Goal: Contribute content: Add original content to the website for others to see

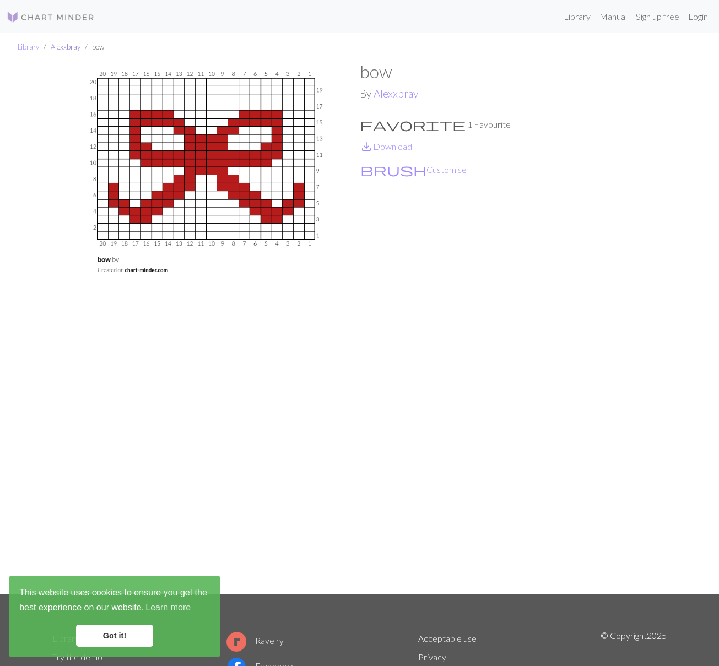
click at [61, 50] on link "Alexxbray" at bounding box center [66, 46] width 30 height 9
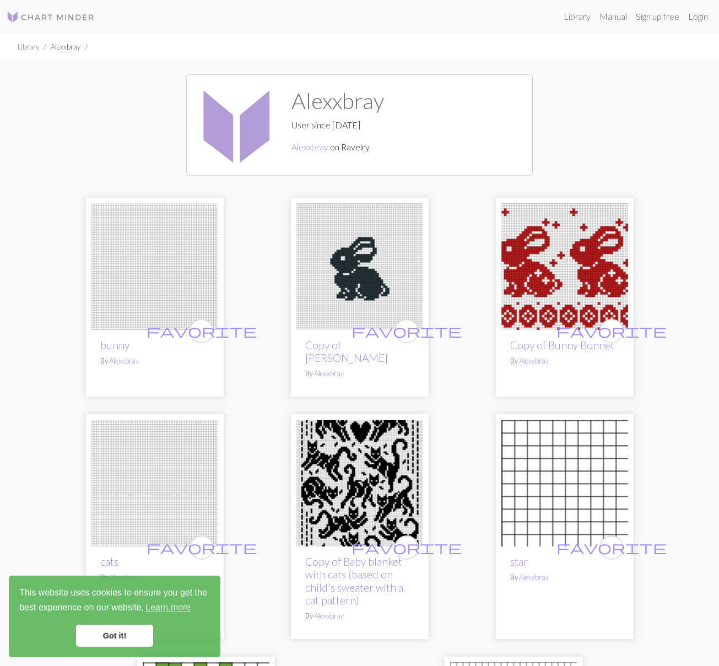
click at [31, 49] on link "Library" at bounding box center [28, 46] width 21 height 9
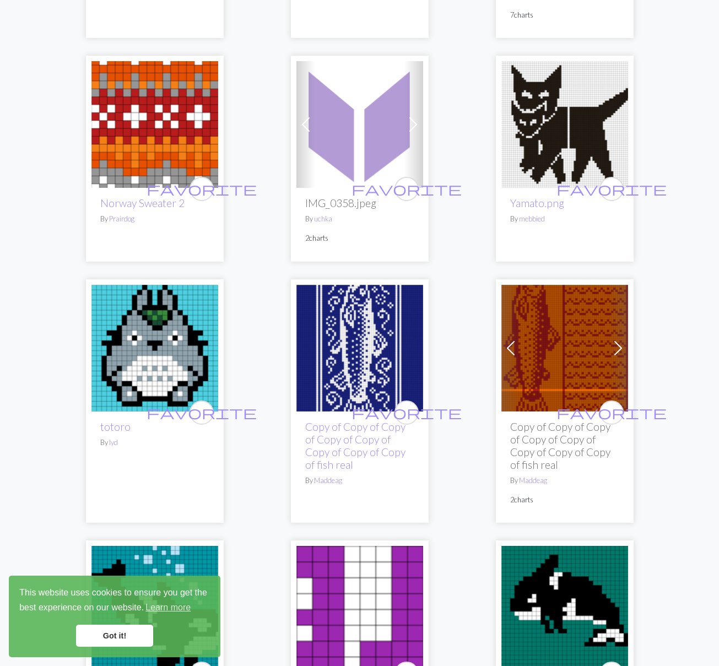
scroll to position [1465, 0]
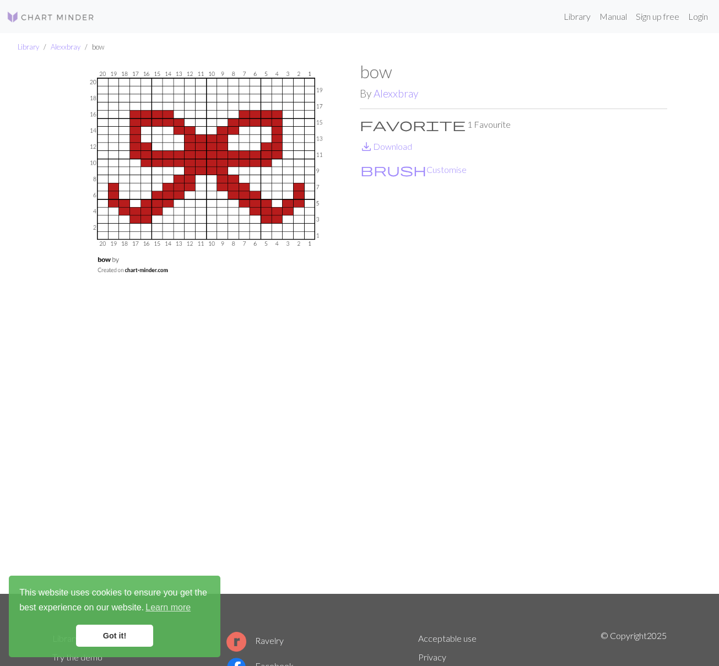
scroll to position [2, 0]
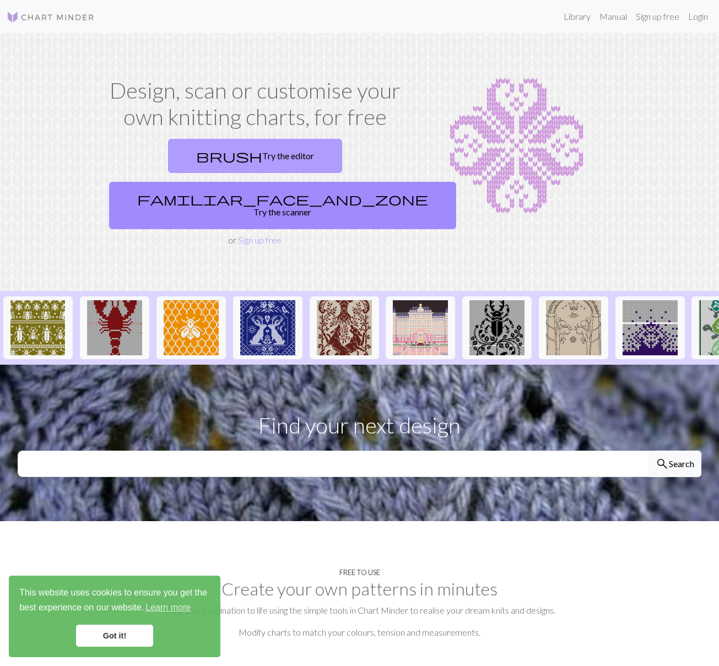
click at [198, 164] on link "brush Try the editor" at bounding box center [255, 156] width 174 height 34
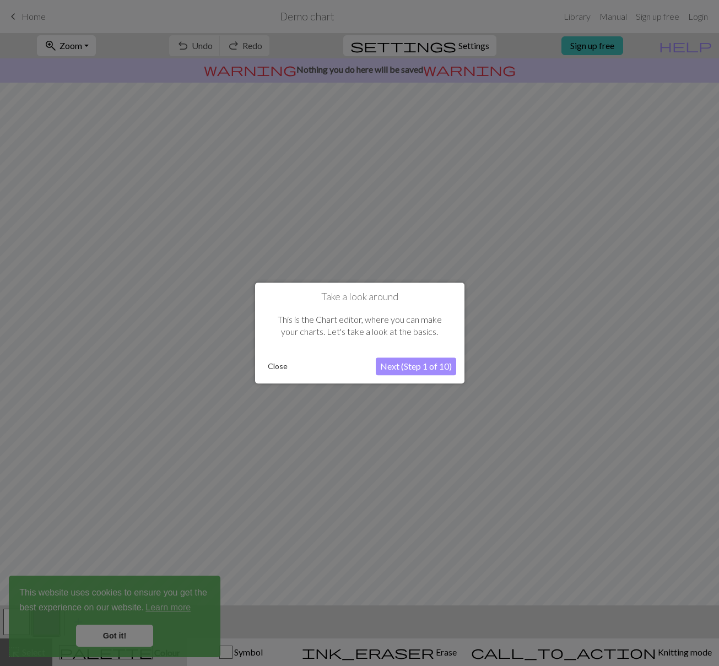
click at [427, 365] on button "Next (Step 1 of 10)" at bounding box center [416, 367] width 80 height 18
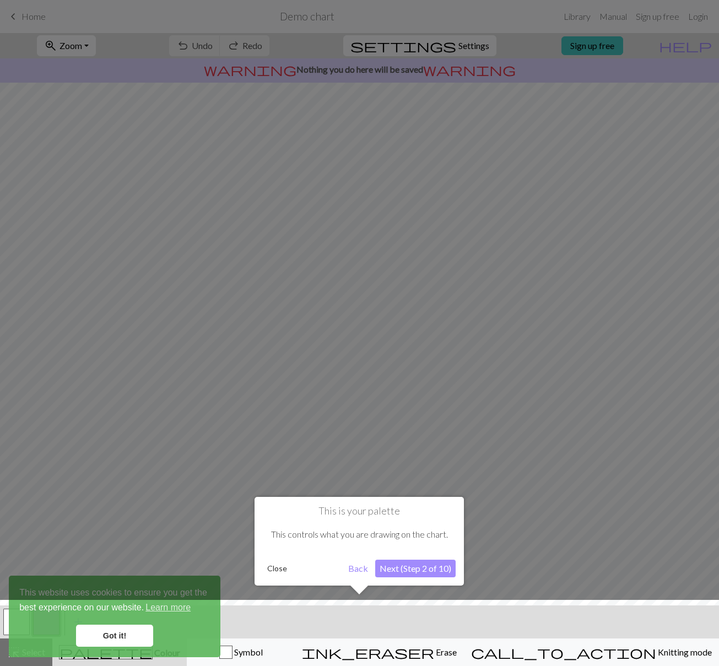
click at [403, 568] on button "Next (Step 2 of 10)" at bounding box center [415, 569] width 80 height 18
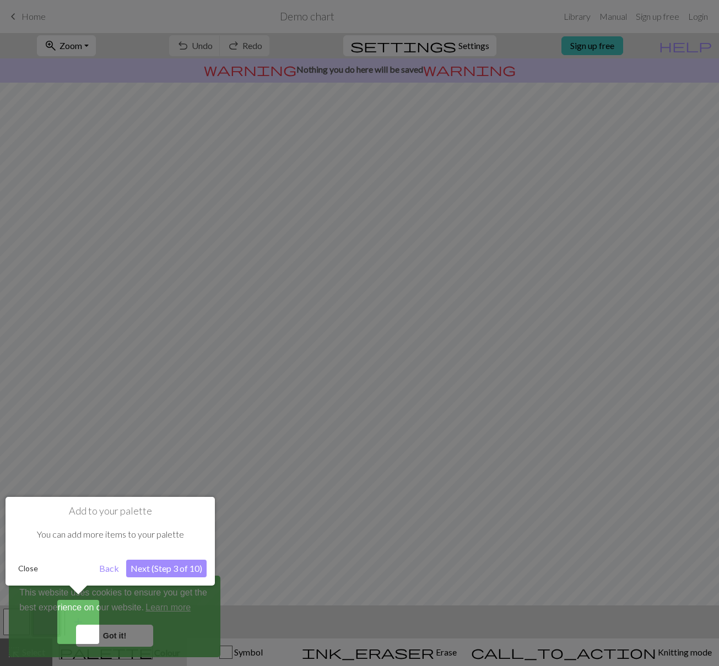
click at [188, 568] on button "Next (Step 3 of 10)" at bounding box center [166, 569] width 80 height 18
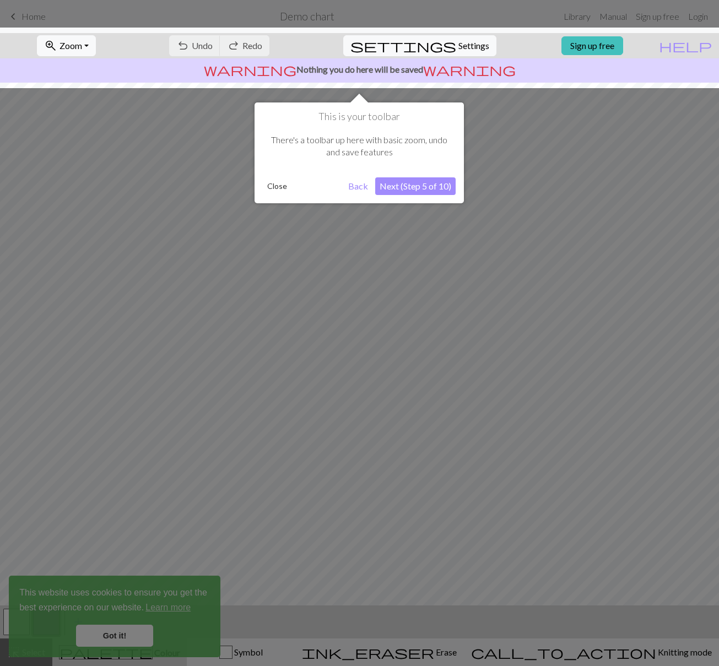
click at [398, 189] on button "Next (Step 5 of 10)" at bounding box center [415, 186] width 80 height 18
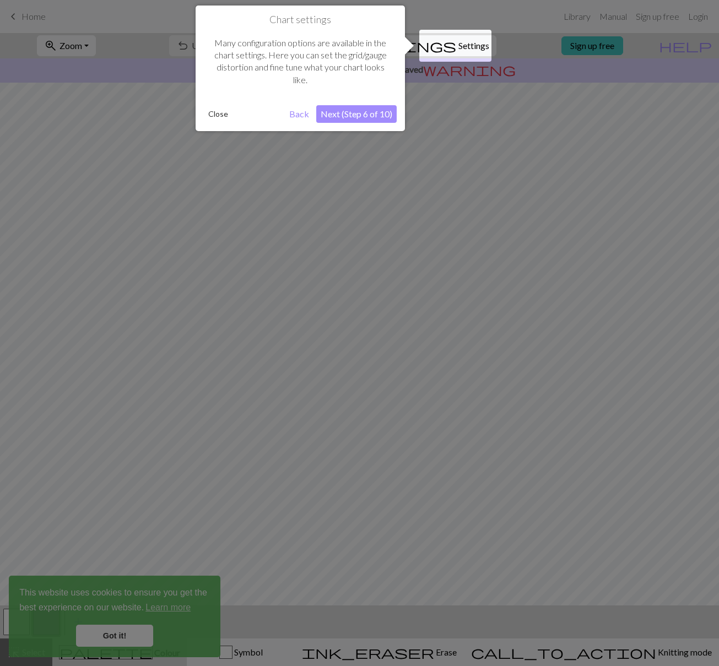
click at [209, 111] on button "Close" at bounding box center [218, 114] width 29 height 17
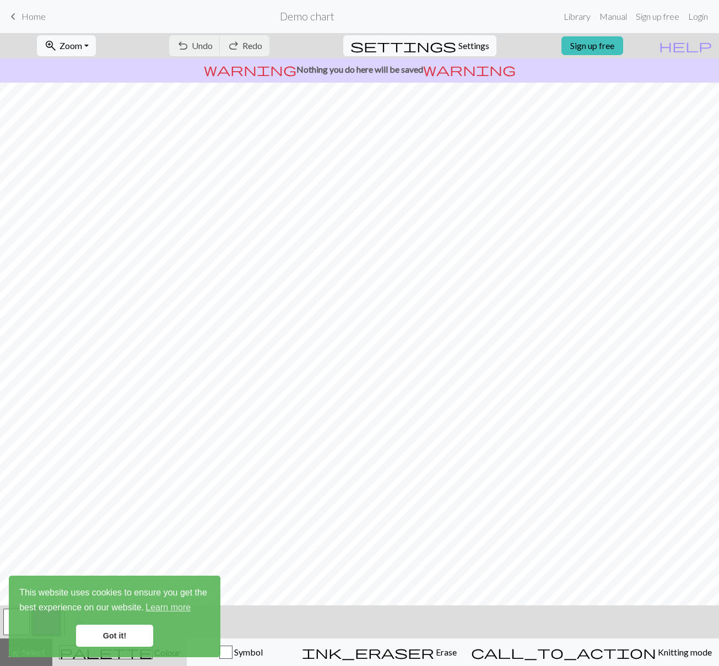
click at [133, 643] on link "Got it!" at bounding box center [114, 636] width 77 height 22
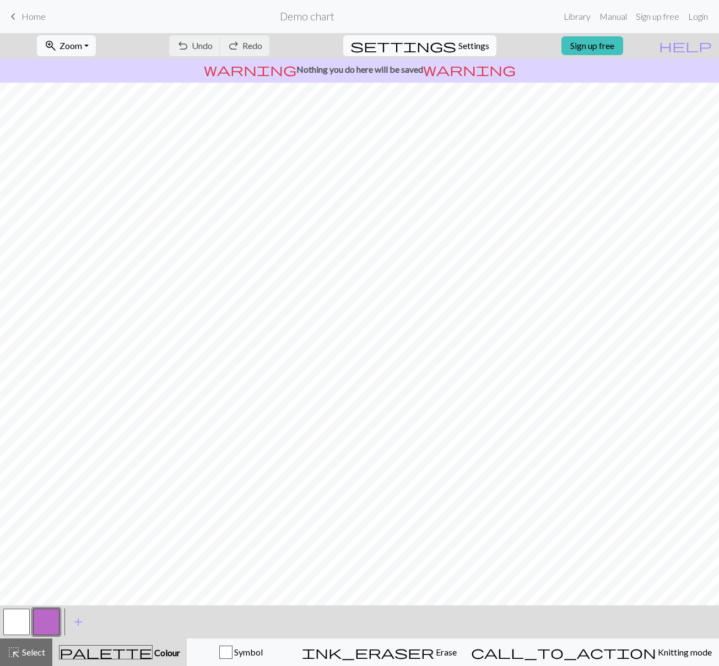
click at [446, 37] on button "settings Settings" at bounding box center [419, 45] width 153 height 21
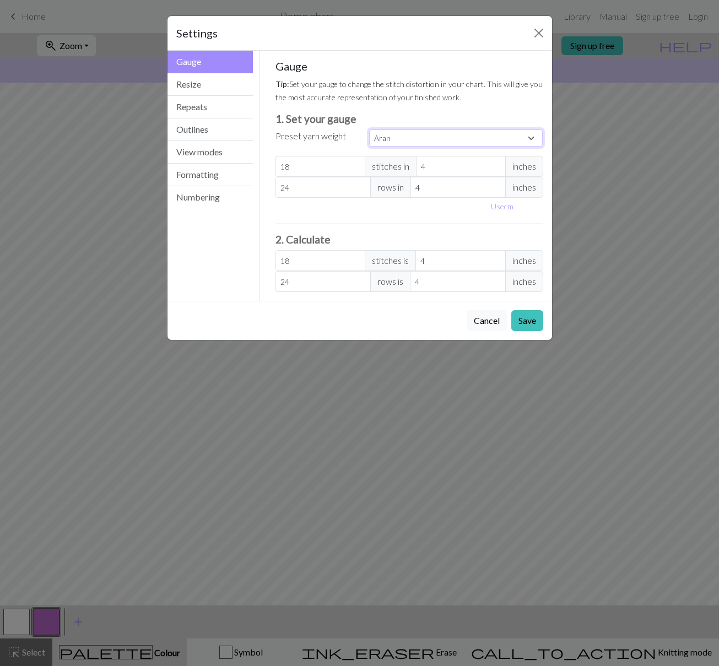
click at [419, 138] on select "Custom Square Lace Light Fingering Fingering Sport Double knit Worsted Aran Bul…" at bounding box center [456, 138] width 174 height 17
select select "dk"
click at [369, 130] on select "Custom Square Lace Light Fingering Fingering Sport Double knit Worsted Aran Bul…" at bounding box center [456, 138] width 174 height 17
type input "22"
type input "30"
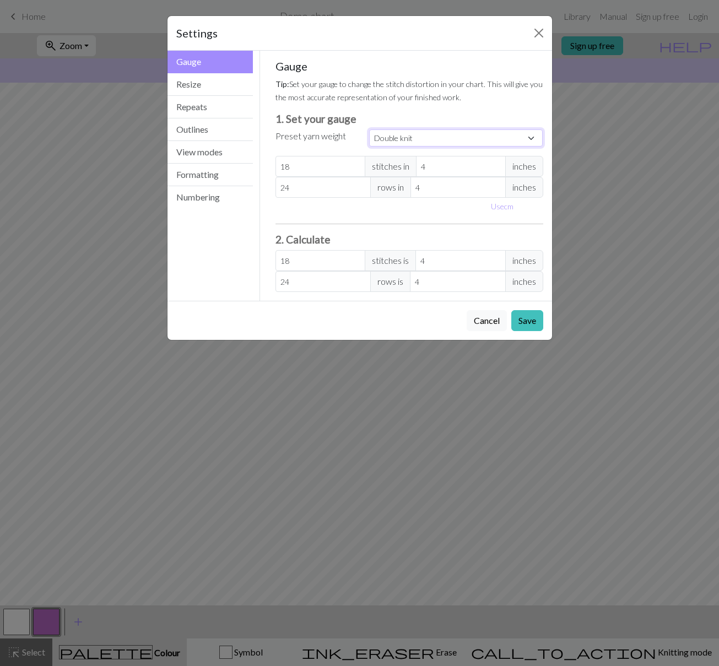
type input "22"
type input "30"
click at [325, 168] on input "22" at bounding box center [321, 166] width 90 height 21
select select "custom"
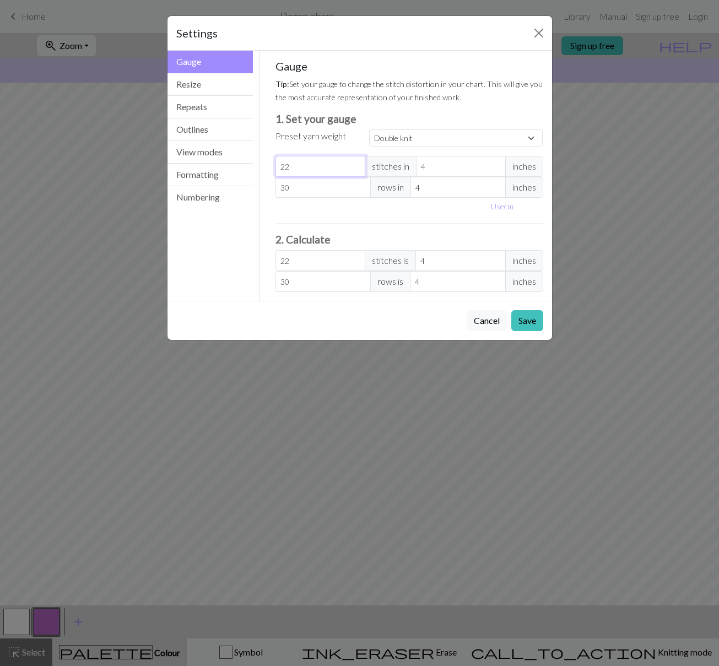
type input "2"
type input "0"
type input "1"
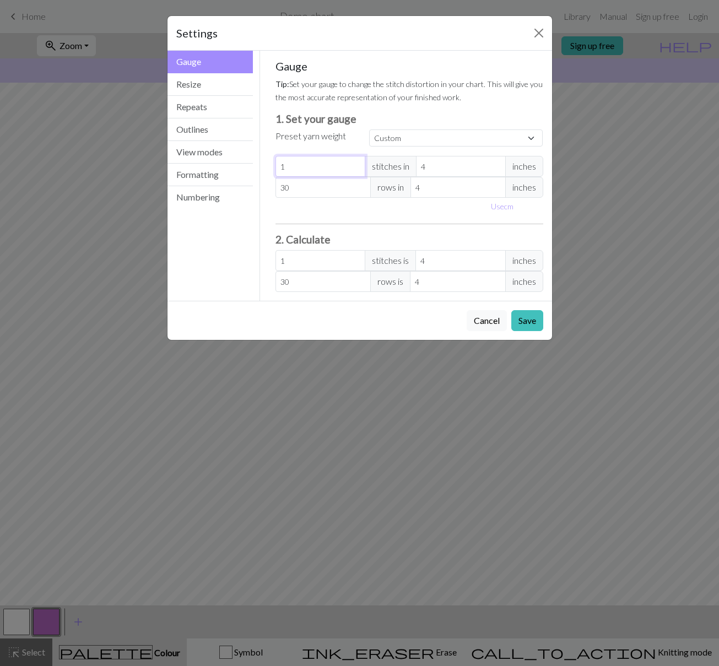
type input "19"
type input "18"
type input "17"
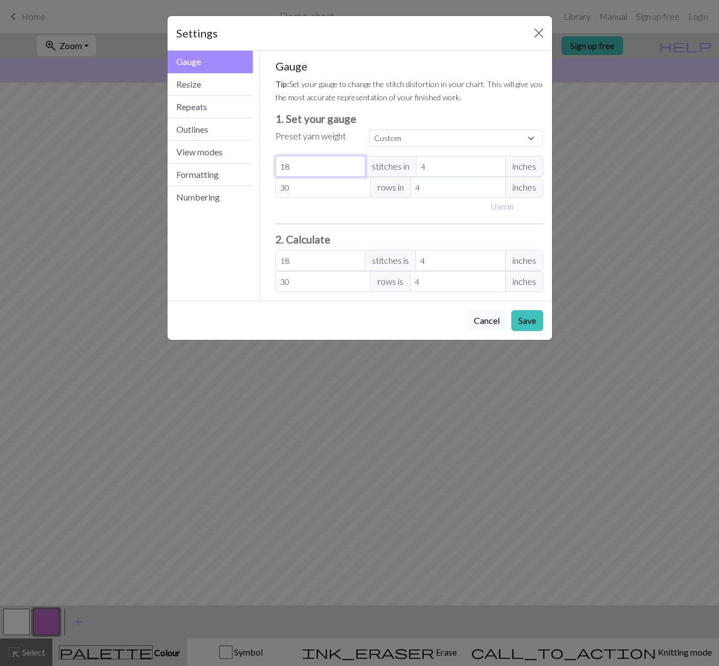
type input "17"
type input "16"
type input "15"
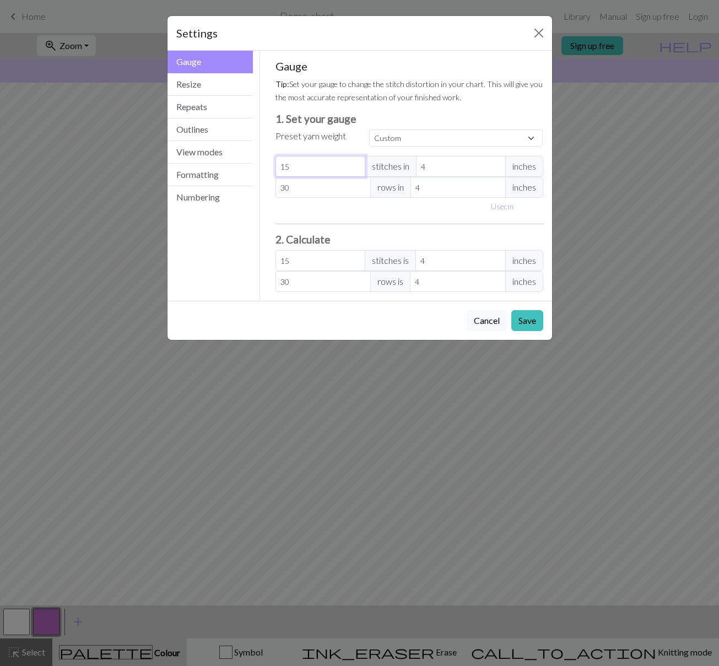
type input "15"
click at [336, 188] on input "30" at bounding box center [323, 187] width 95 height 21
type input "31"
type input "32"
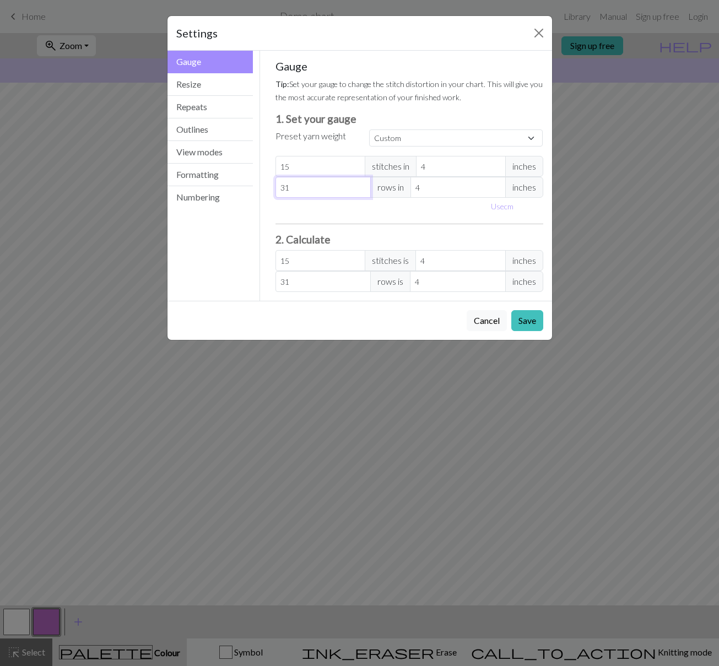
type input "32"
click at [333, 177] on input "32" at bounding box center [323, 187] width 95 height 21
type input "32"
click at [336, 170] on input "15" at bounding box center [321, 166] width 90 height 21
type input "1"
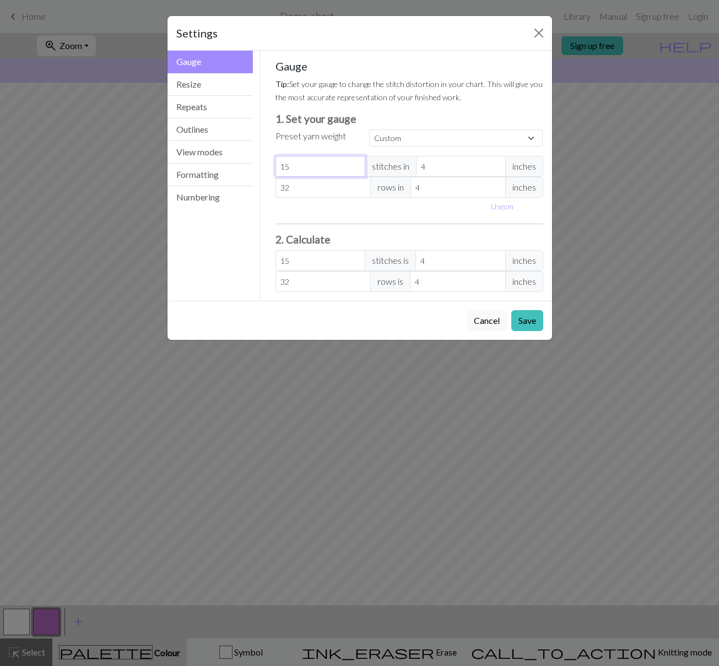
type input "1"
type input "19"
click at [330, 192] on input "32" at bounding box center [323, 187] width 95 height 21
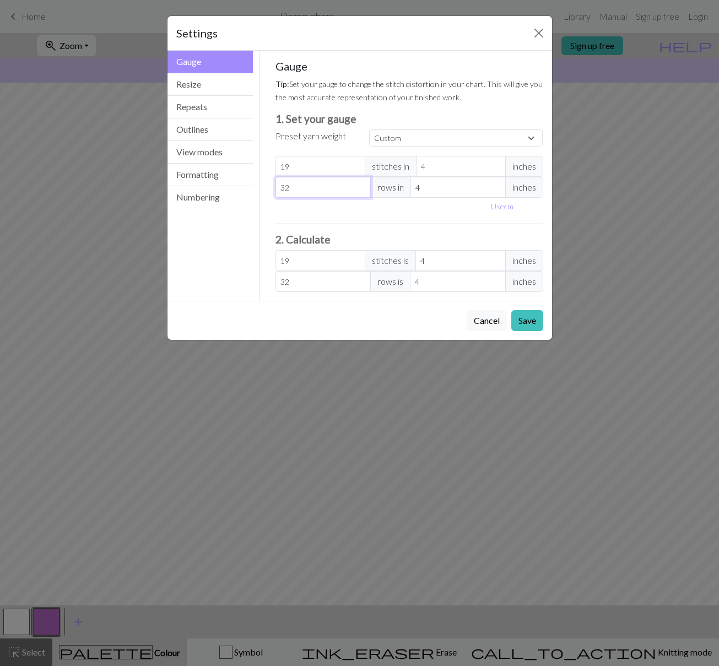
click at [330, 192] on input "32" at bounding box center [323, 187] width 95 height 21
type input "3"
type input "0"
type input "2"
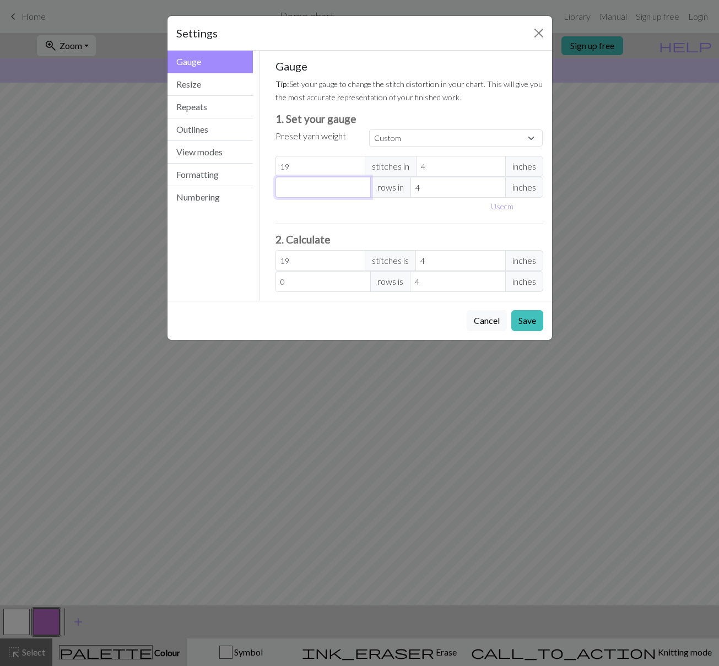
type input "2"
type input "28"
click at [386, 238] on h3 "2. Calculate" at bounding box center [410, 239] width 268 height 13
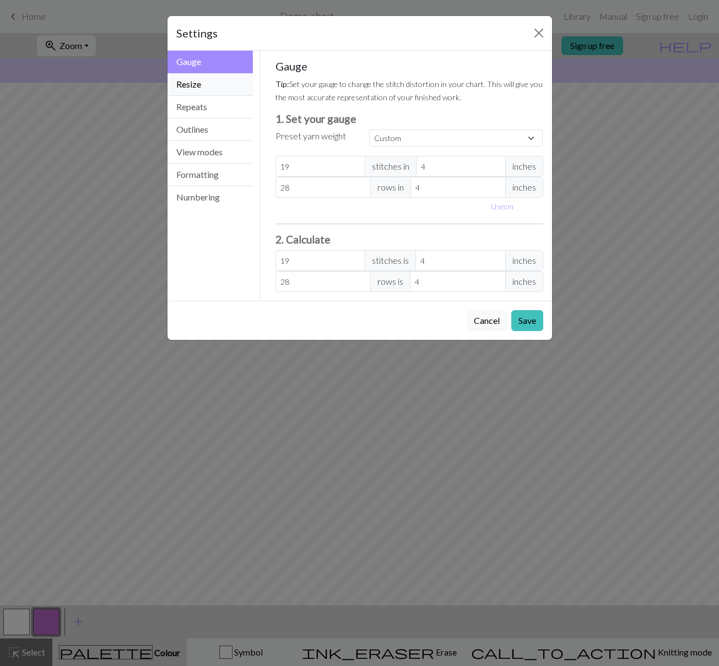
click at [202, 87] on button "Resize" at bounding box center [211, 84] width 86 height 23
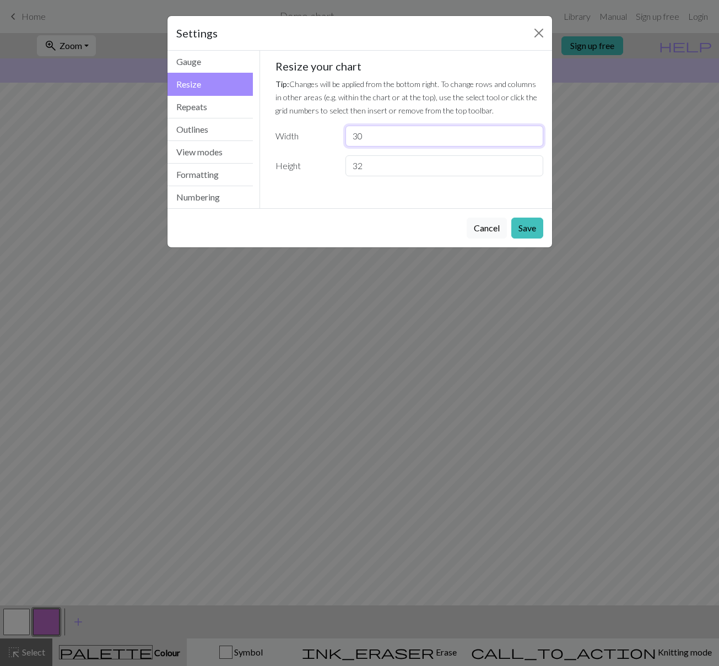
click at [407, 137] on input "30" at bounding box center [444, 136] width 197 height 21
type input "3"
type input "2"
type input "20"
click at [202, 107] on button "Repeats" at bounding box center [211, 107] width 86 height 23
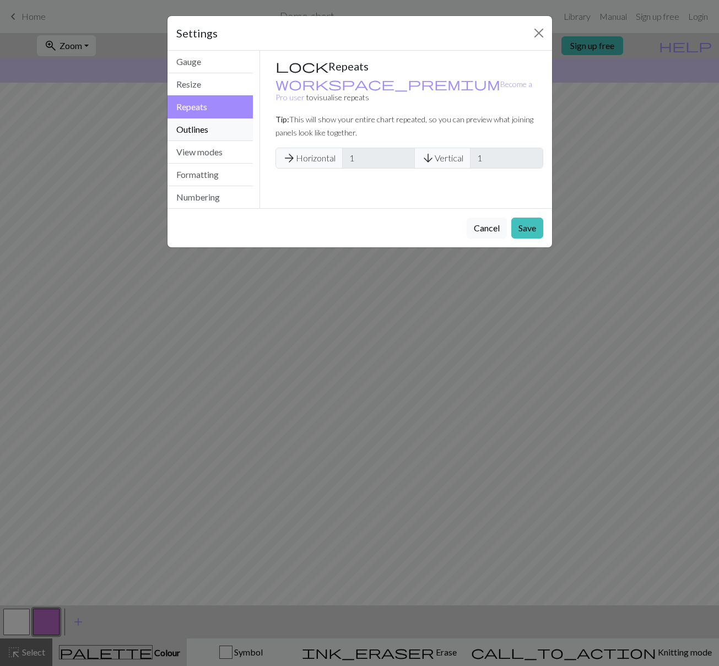
click at [207, 133] on button "Outlines" at bounding box center [211, 129] width 86 height 23
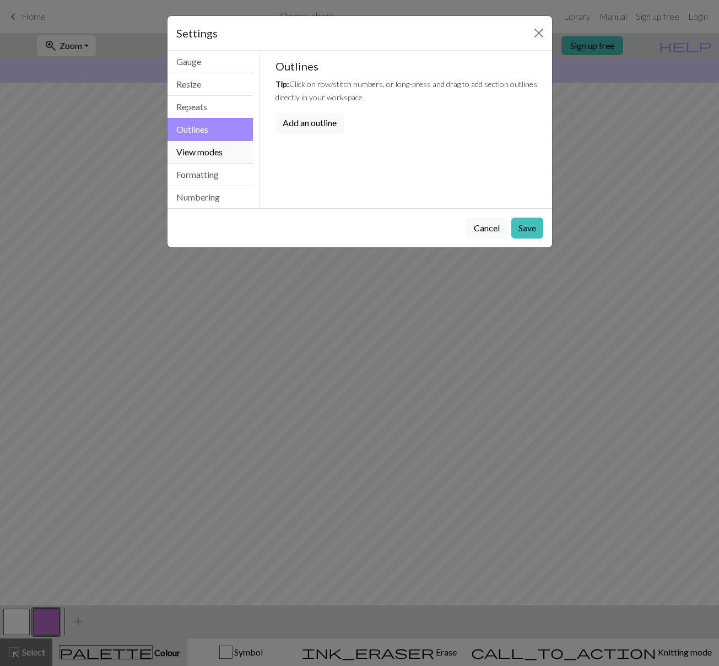
click at [212, 153] on button "View modes" at bounding box center [211, 152] width 86 height 23
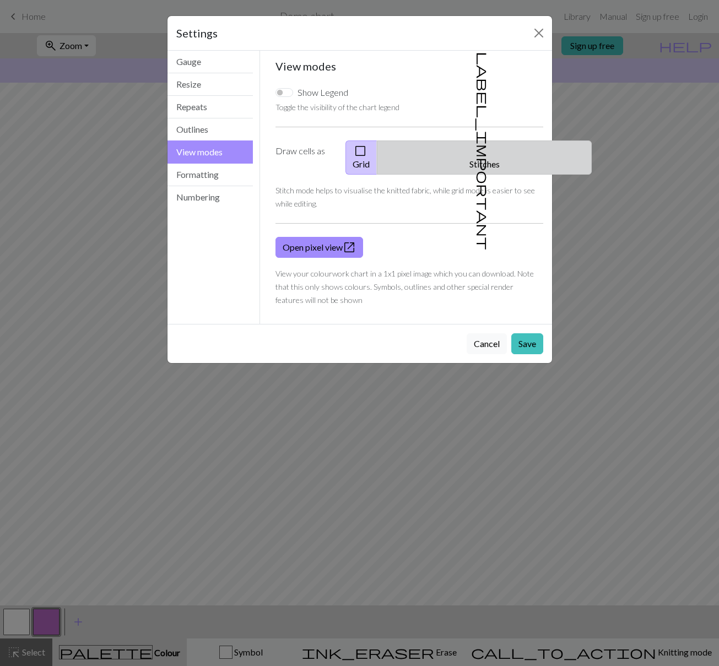
click at [476, 152] on span "label_important" at bounding box center [483, 151] width 15 height 198
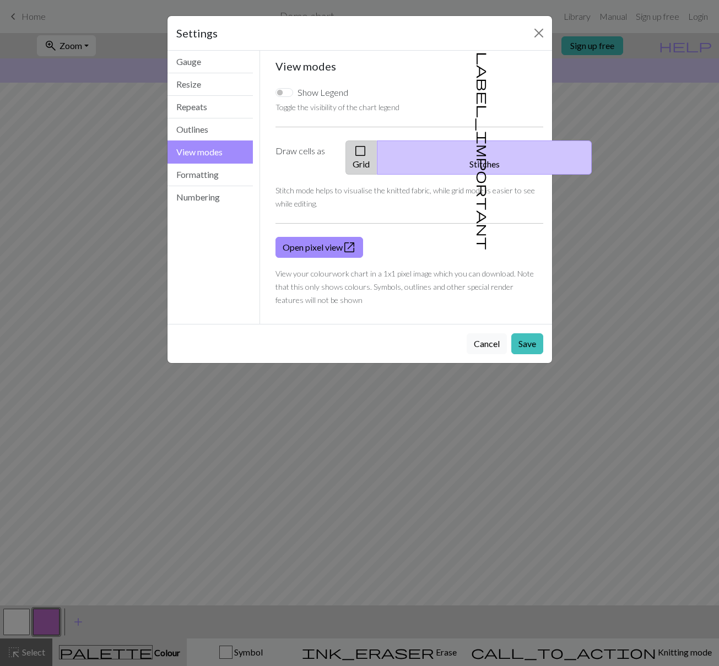
click at [378, 156] on button "check_box_outline_blank Grid" at bounding box center [362, 158] width 32 height 34
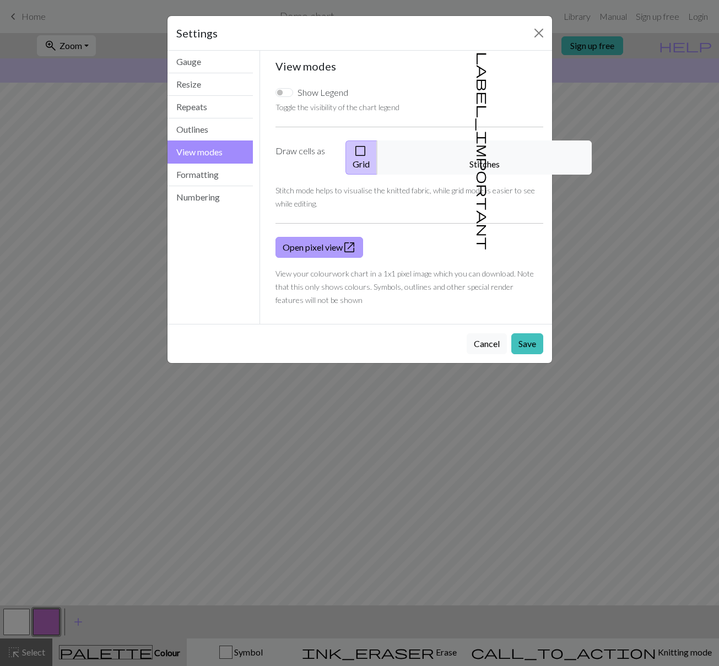
click at [325, 237] on link "Open pixel view open_in_new" at bounding box center [320, 247] width 88 height 21
click at [229, 178] on button "Formatting" at bounding box center [211, 175] width 86 height 23
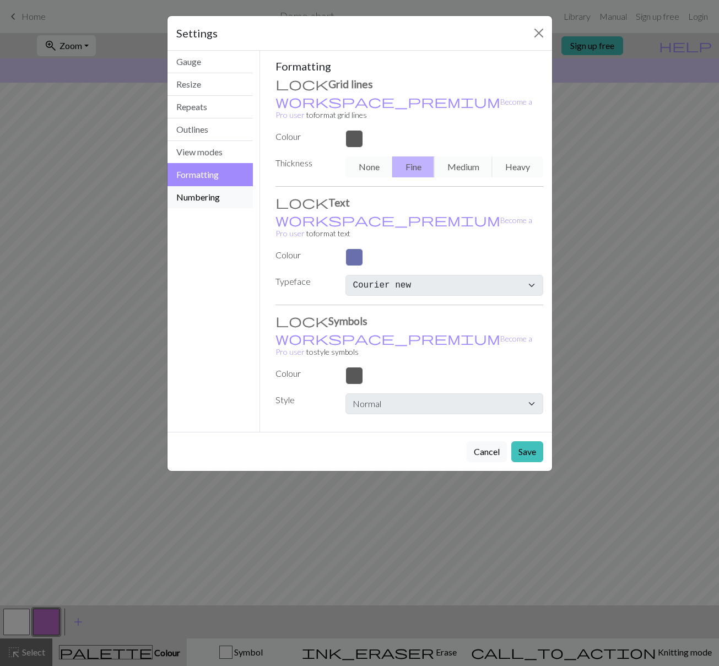
click at [234, 203] on button "Numbering" at bounding box center [211, 197] width 86 height 22
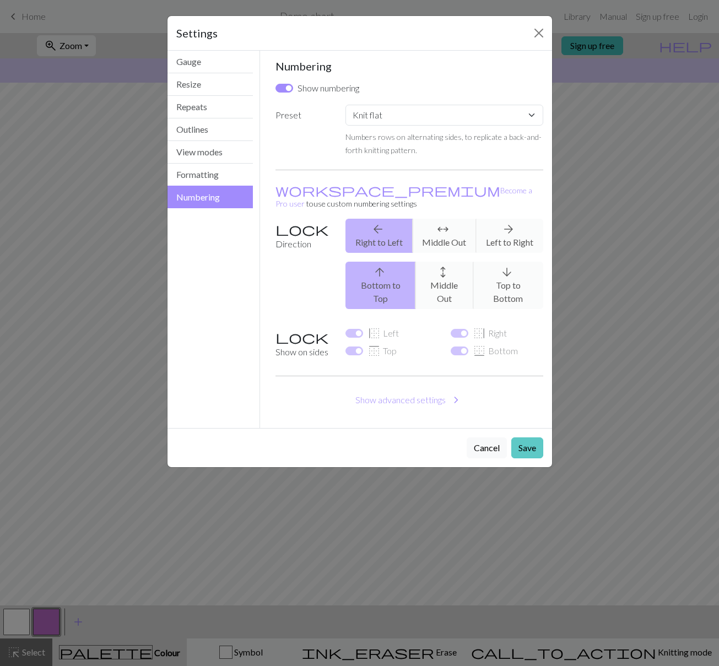
click at [520, 438] on button "Save" at bounding box center [527, 448] width 32 height 21
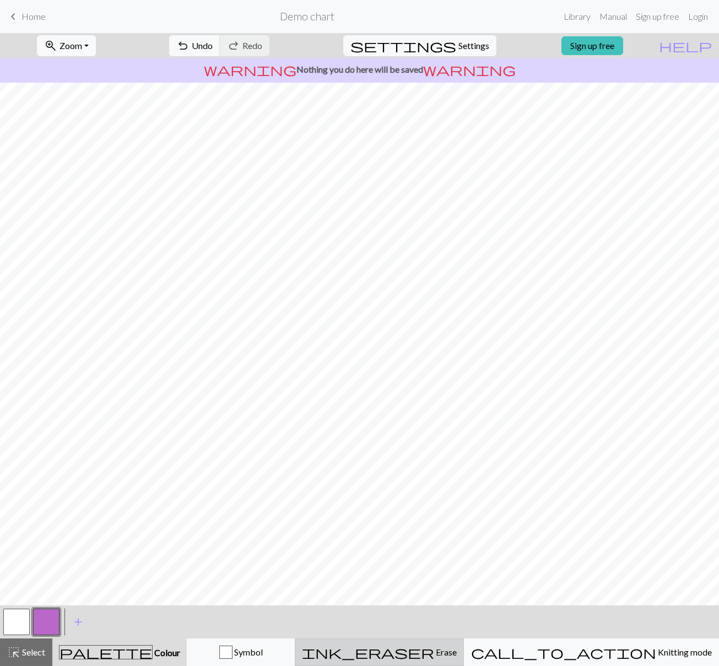
click at [457, 649] on span "Erase" at bounding box center [445, 652] width 23 height 10
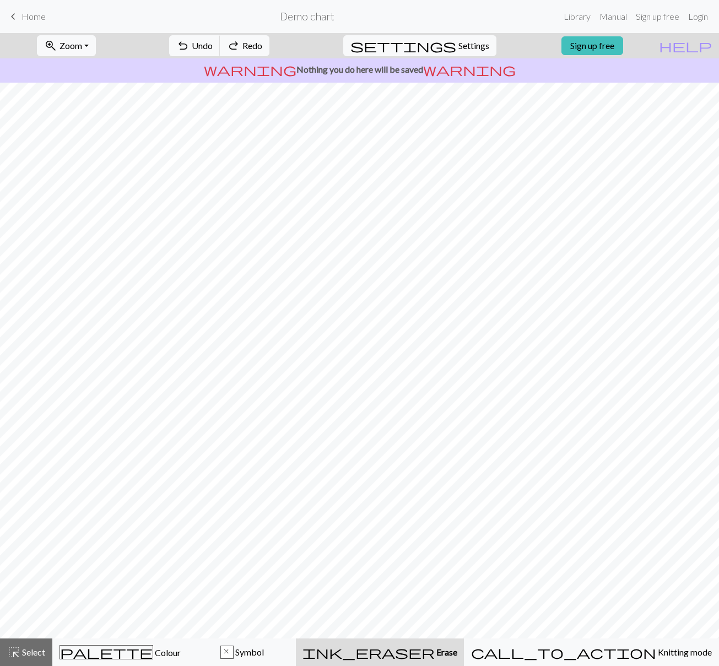
click at [313, 17] on h2 "Demo chart" at bounding box center [307, 16] width 55 height 13
click at [19, 649] on span "highlight_alt" at bounding box center [13, 652] width 13 height 15
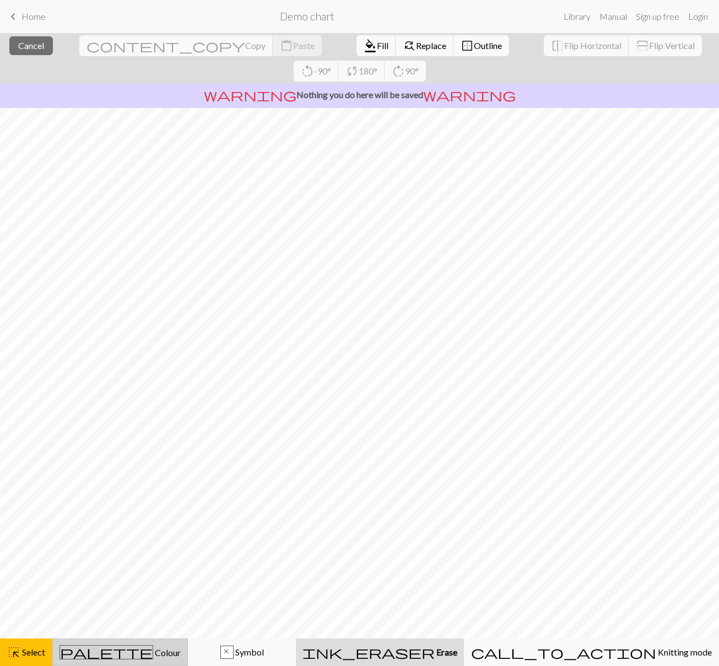
click at [153, 651] on span "Colour" at bounding box center [167, 653] width 28 height 10
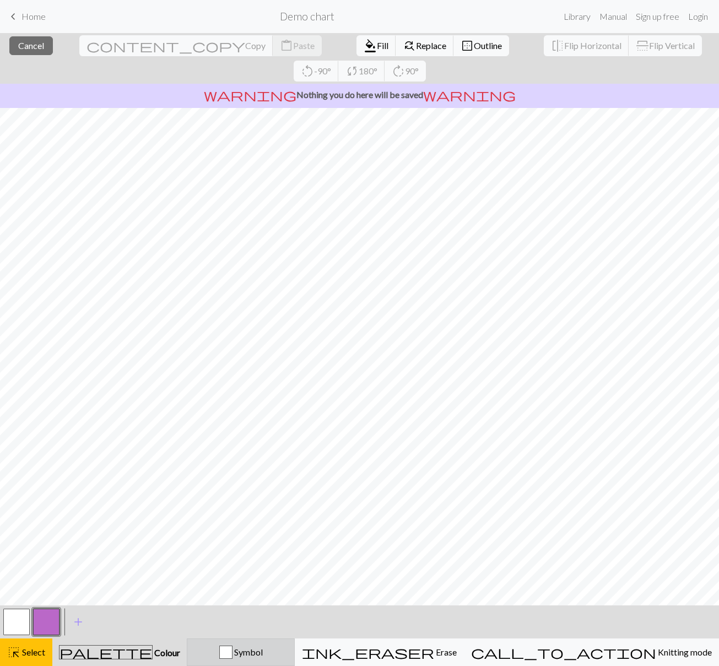
click at [295, 642] on button "Symbol" at bounding box center [241, 653] width 108 height 28
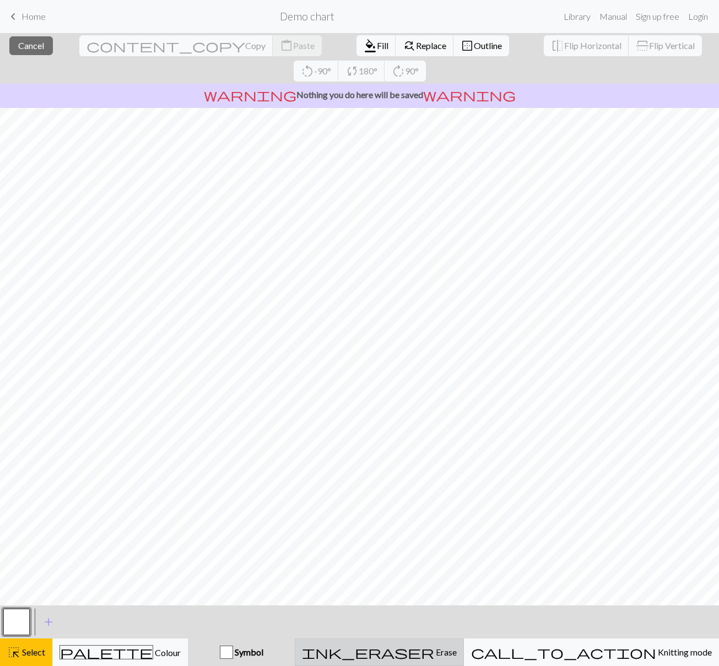
click at [423, 645] on button "ink_eraser Erase Erase" at bounding box center [379, 653] width 169 height 28
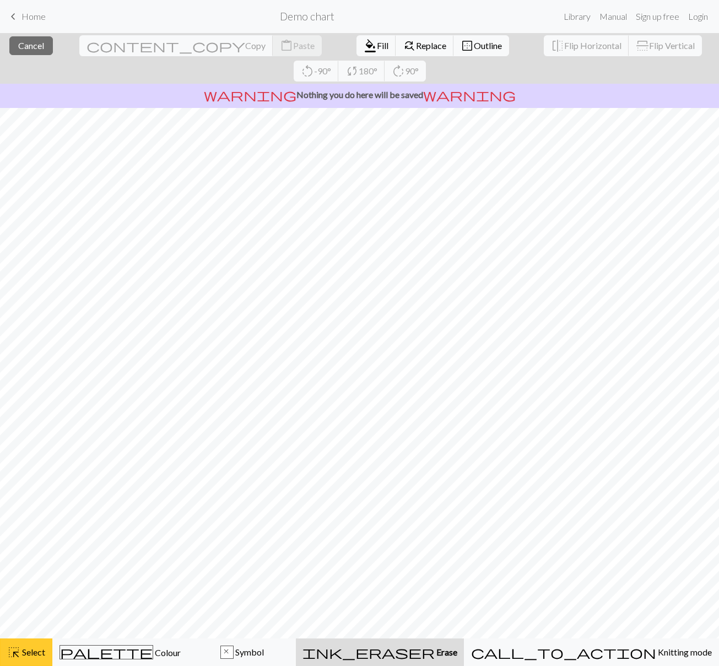
click at [23, 653] on span "Select" at bounding box center [32, 652] width 25 height 10
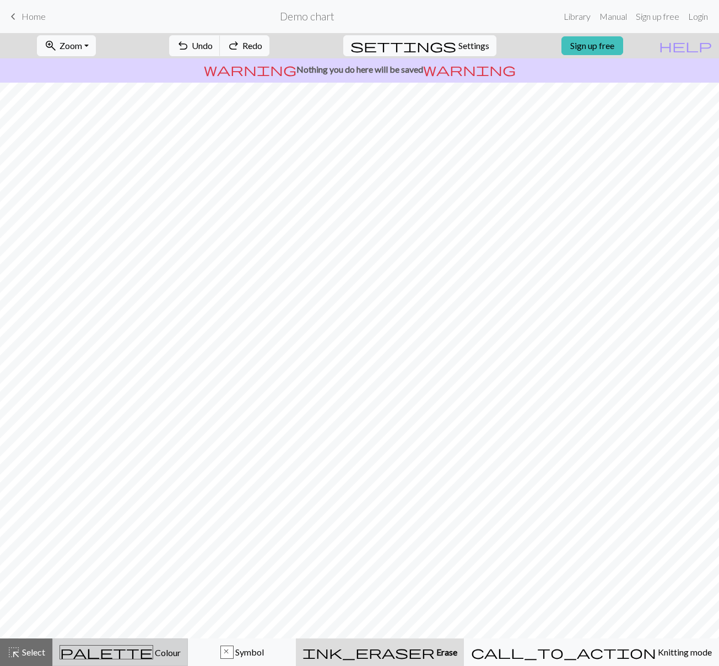
click at [153, 654] on span "Colour" at bounding box center [167, 653] width 28 height 10
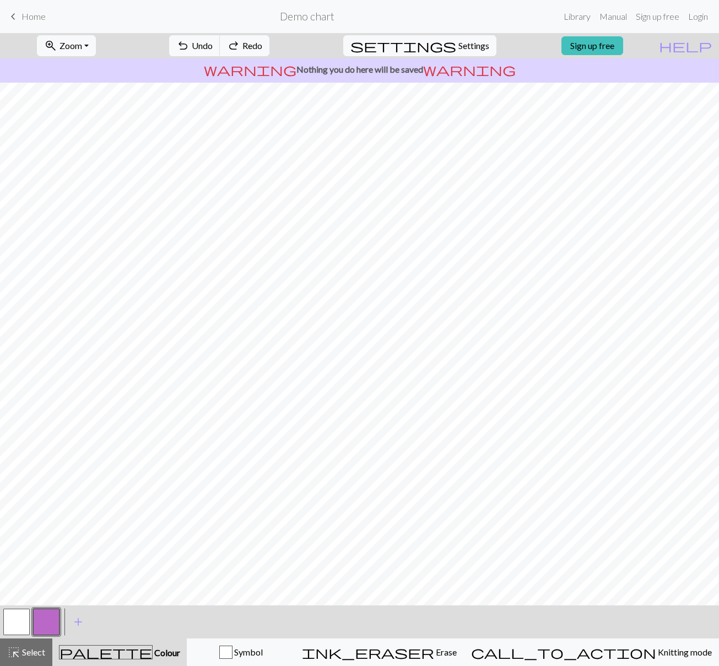
click at [22, 626] on button "button" at bounding box center [16, 622] width 26 height 26
click at [13, 655] on span "highlight_alt" at bounding box center [13, 652] width 13 height 15
click at [11, 617] on button "button" at bounding box center [16, 622] width 26 height 26
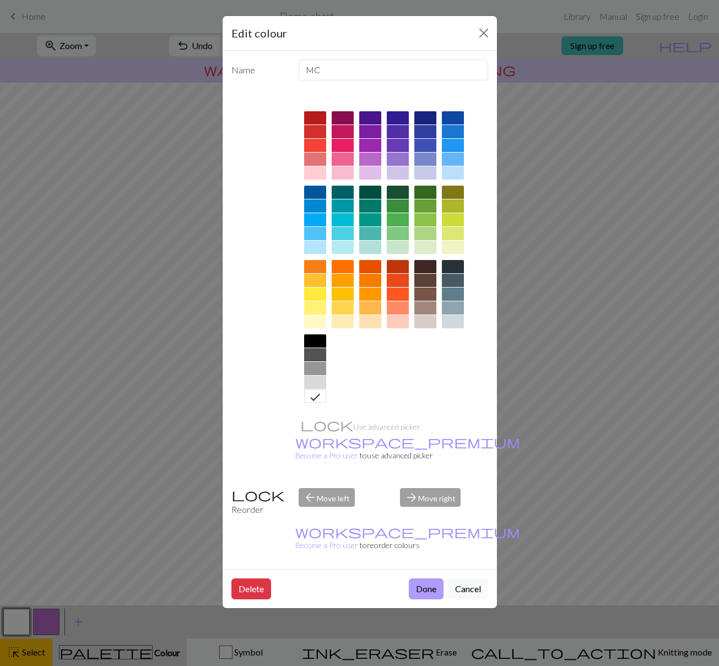
click at [433, 579] on button "Done" at bounding box center [426, 589] width 35 height 21
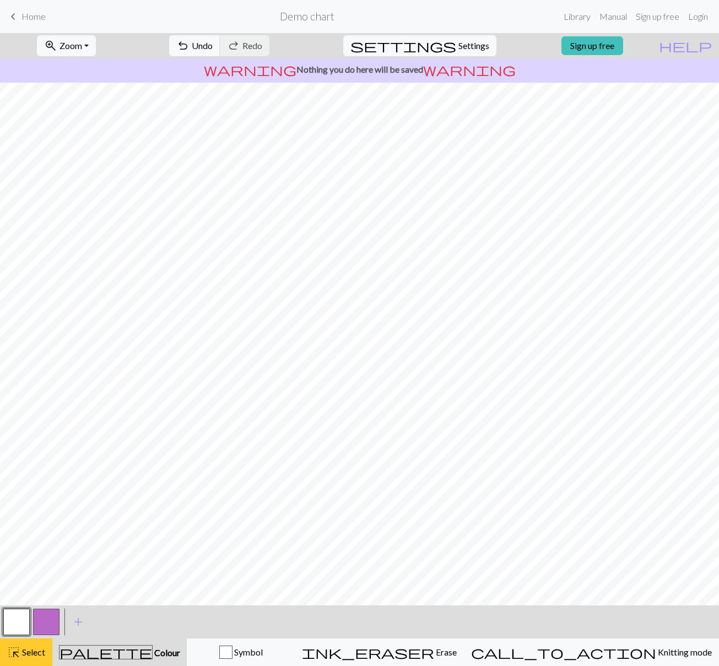
click at [30, 660] on button "highlight_alt Select Select" at bounding box center [26, 653] width 52 height 28
click at [588, 14] on link "Library" at bounding box center [577, 17] width 36 height 22
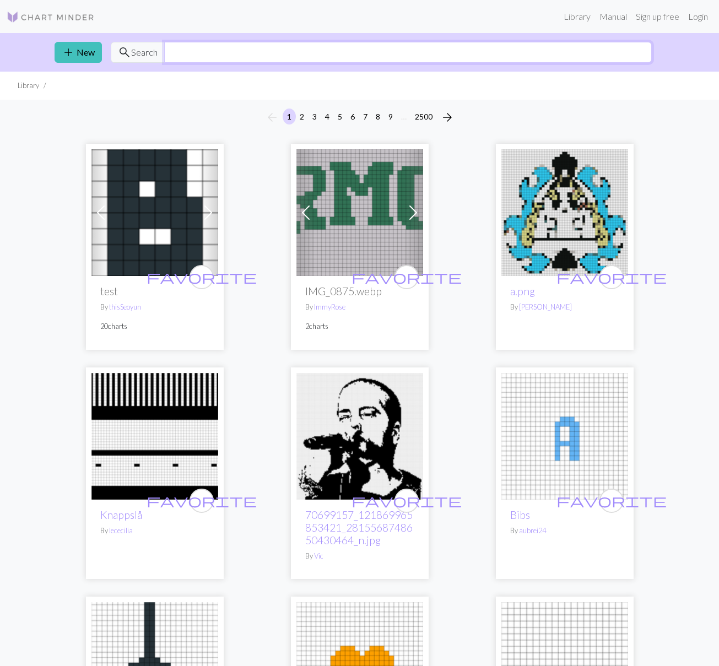
click at [180, 62] on input "text" at bounding box center [408, 52] width 488 height 21
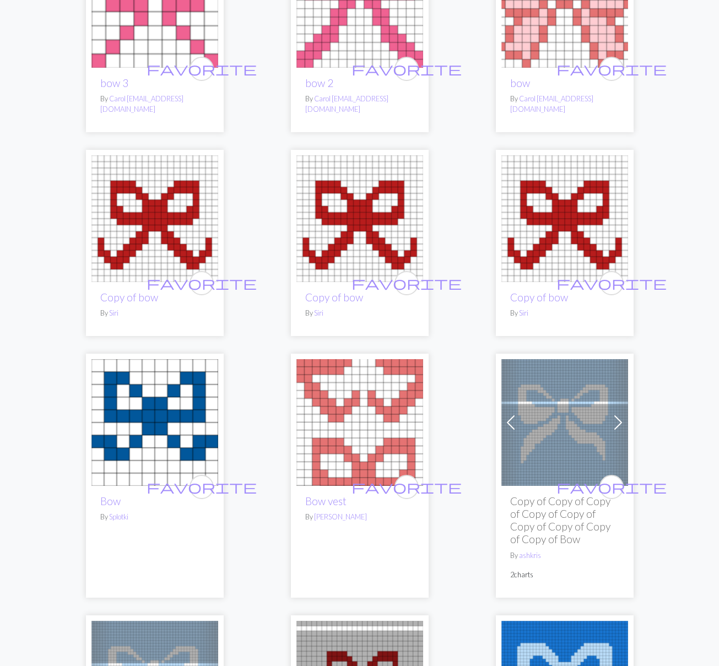
scroll to position [495, 0]
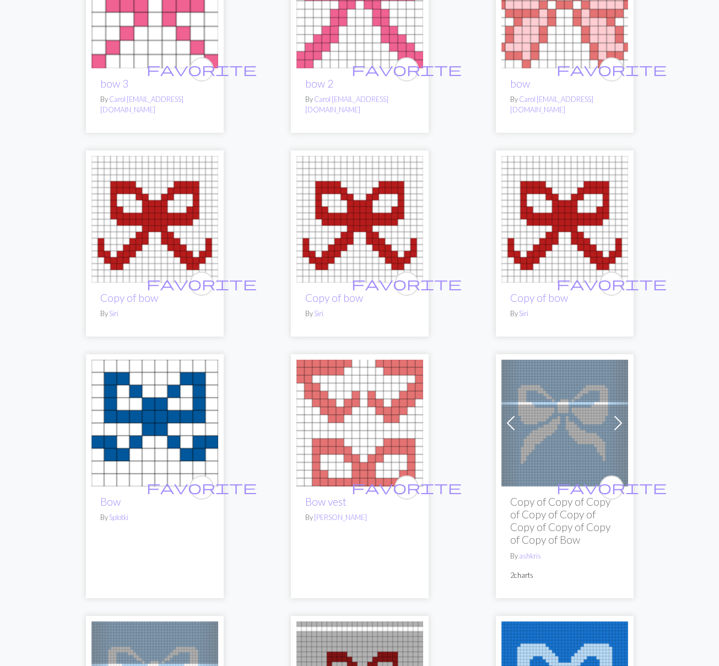
type input "bow"
click at [358, 216] on img at bounding box center [360, 219] width 127 height 127
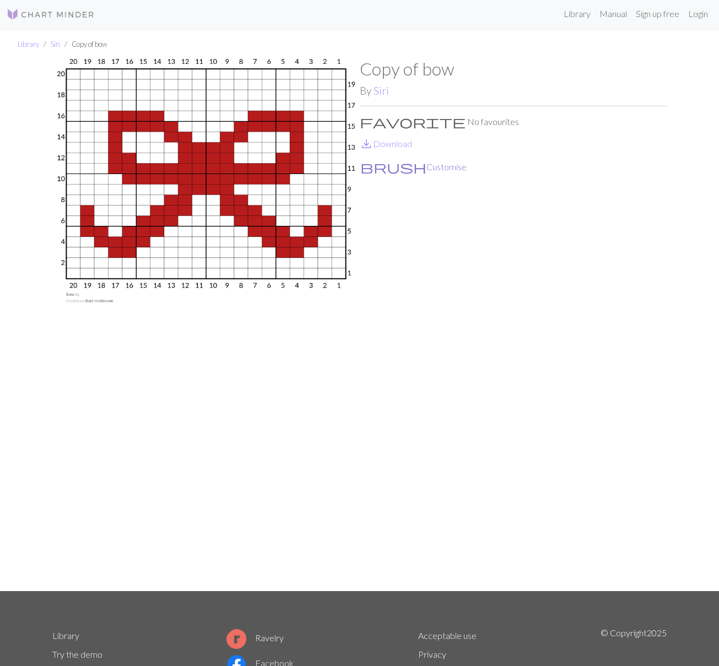
scroll to position [6, 0]
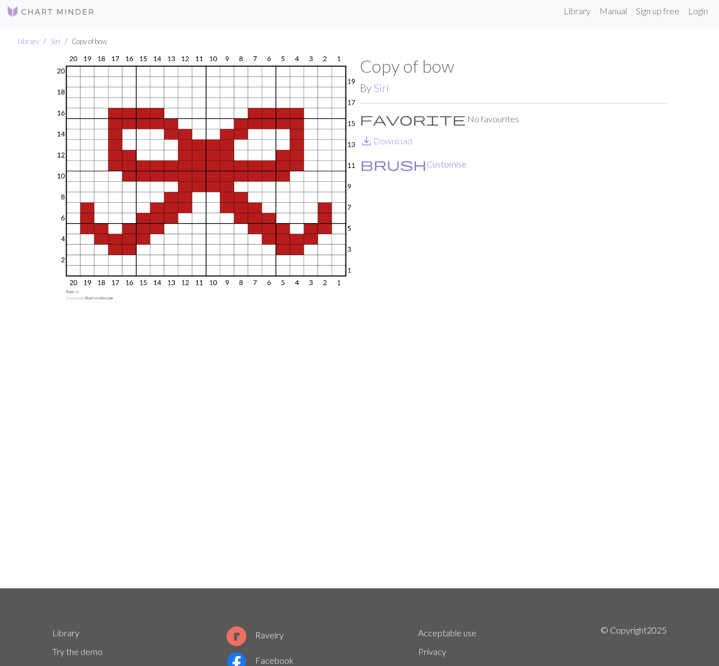
click at [392, 169] on button "brush Customise" at bounding box center [413, 164] width 107 height 14
